Goal: Task Accomplishment & Management: Understand process/instructions

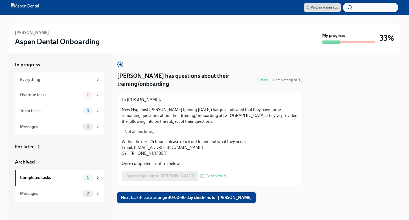
click at [168, 195] on span "Next task : Please arrange 30-60-90 day check-ins for [PERSON_NAME]" at bounding box center [186, 197] width 131 height 5
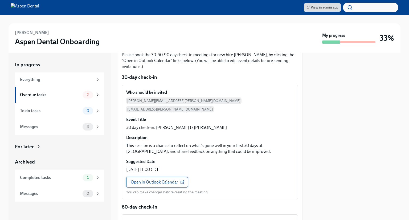
scroll to position [54, 0]
click at [166, 177] on link "Open in Outlook Calendar" at bounding box center [157, 182] width 62 height 11
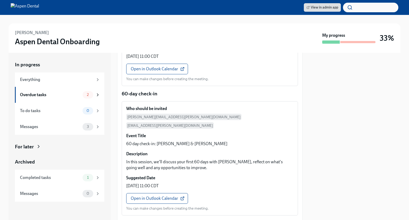
scroll to position [189, 0]
click at [166, 195] on span "Open in Outlook Calendar" at bounding box center [157, 197] width 53 height 5
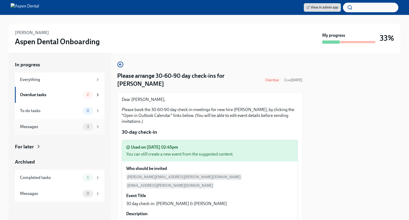
click at [85, 129] on div "3" at bounding box center [87, 126] width 11 height 7
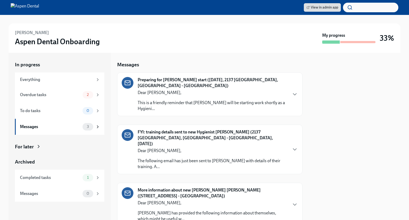
click at [32, 2] on div "View in admin app" at bounding box center [204, 7] width 409 height 15
click at [29, 10] on img at bounding box center [25, 7] width 28 height 9
click at [39, 38] on h3 "Aspen Dental Onboarding" at bounding box center [57, 42] width 85 height 10
